Goal: Information Seeking & Learning: Learn about a topic

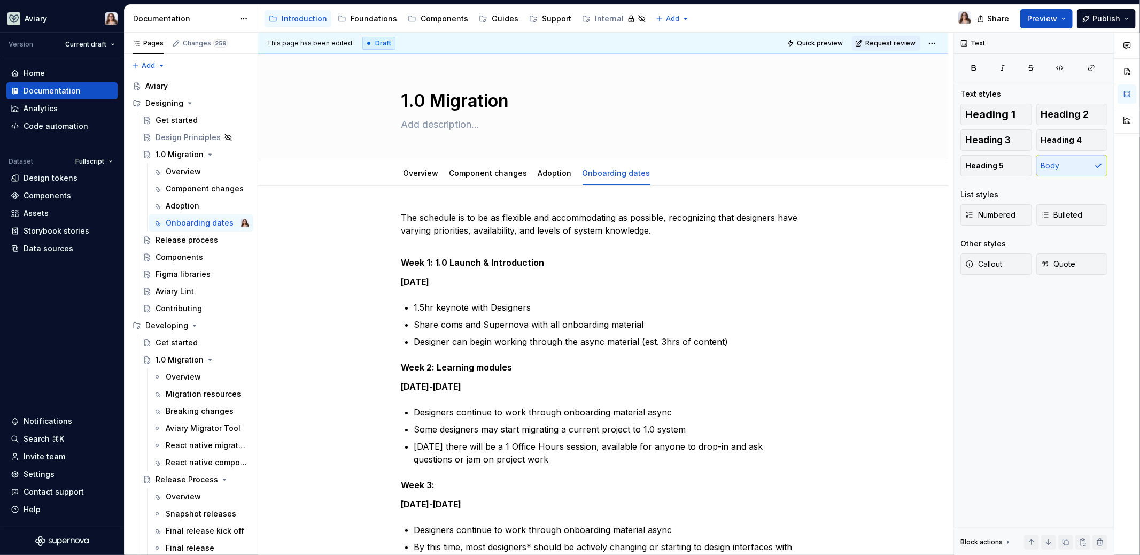
scroll to position [264, 0]
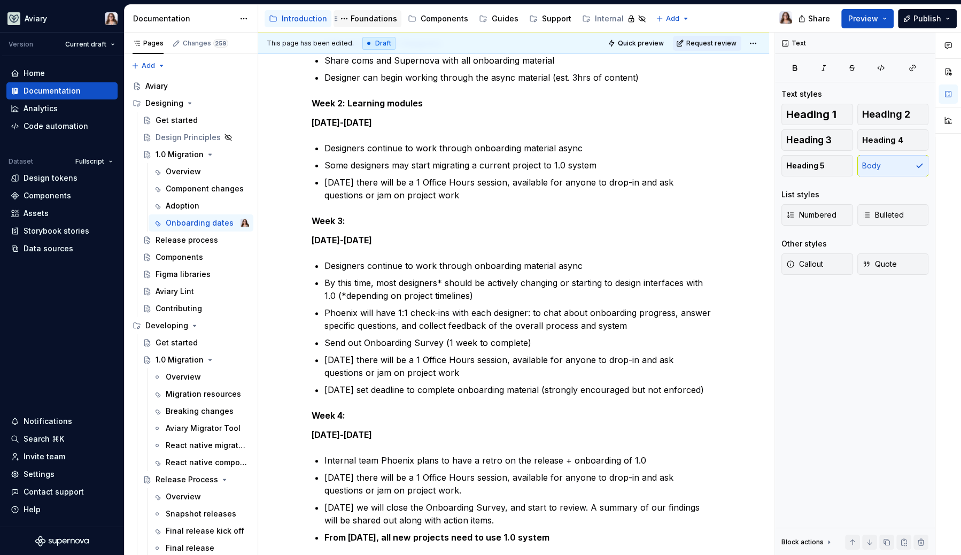
click at [370, 22] on div "Foundations" at bounding box center [374, 18] width 46 height 11
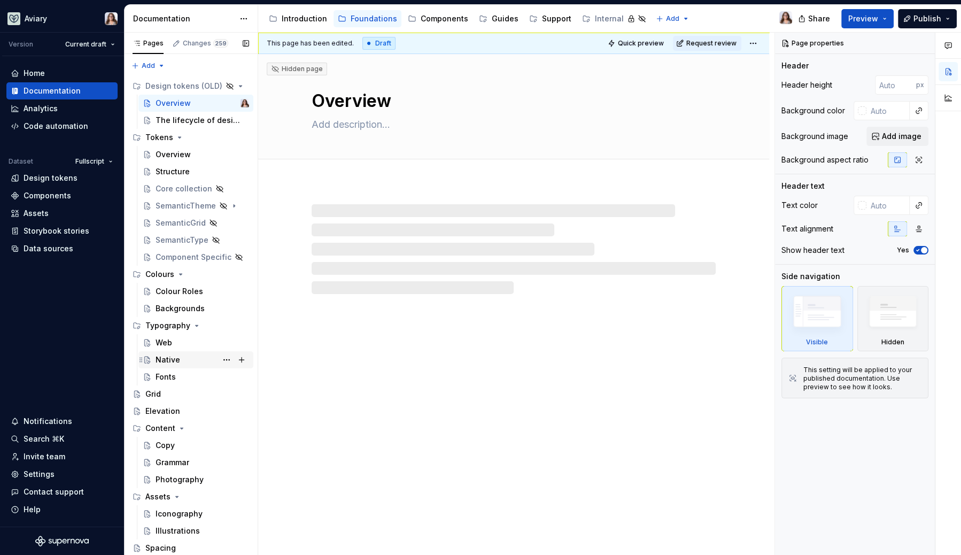
scroll to position [16, 0]
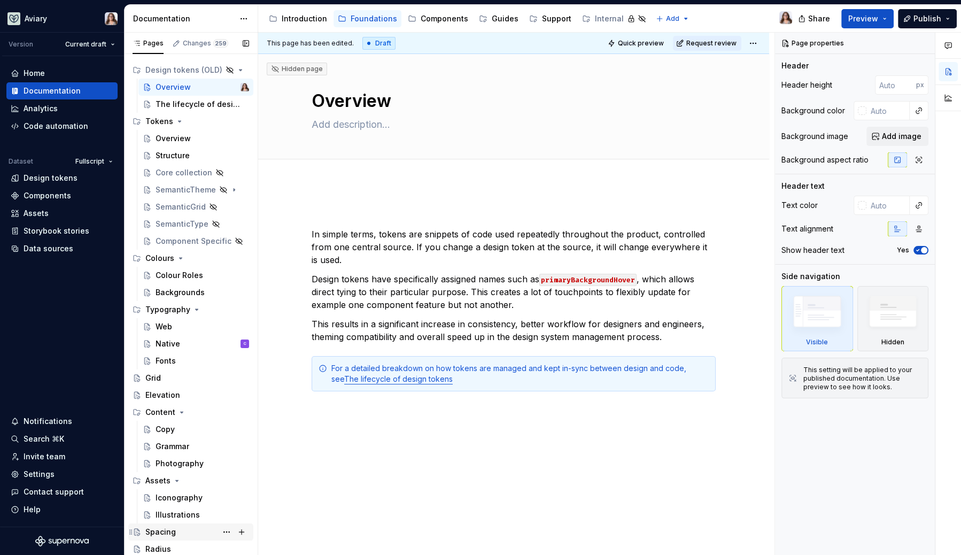
click at [161, 529] on div "Spacing" at bounding box center [160, 531] width 30 height 11
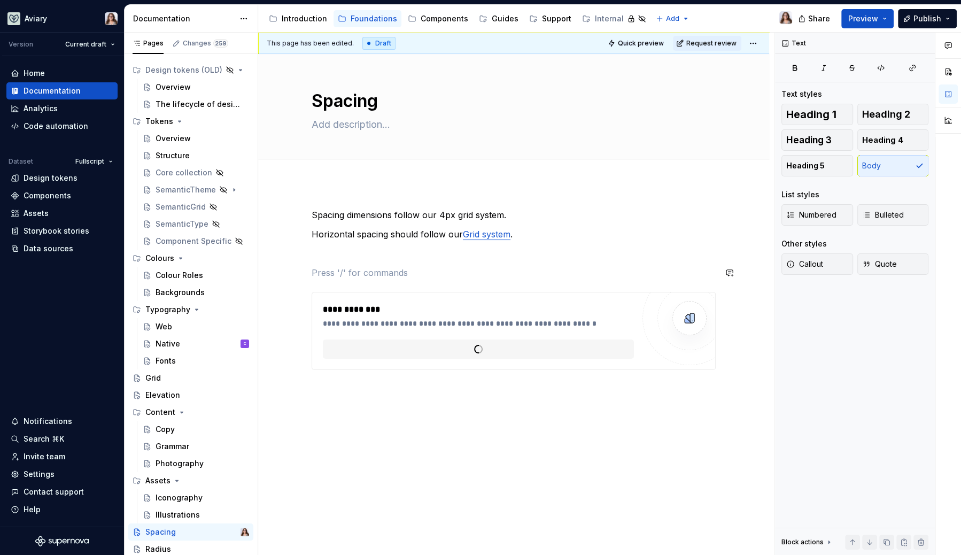
click at [350, 260] on div "**********" at bounding box center [514, 288] width 404 height 161
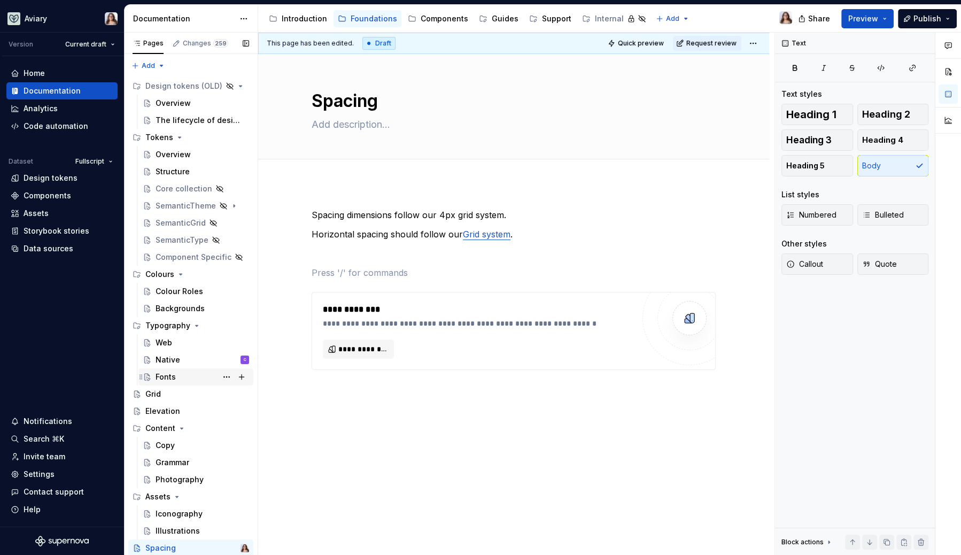
scroll to position [16, 0]
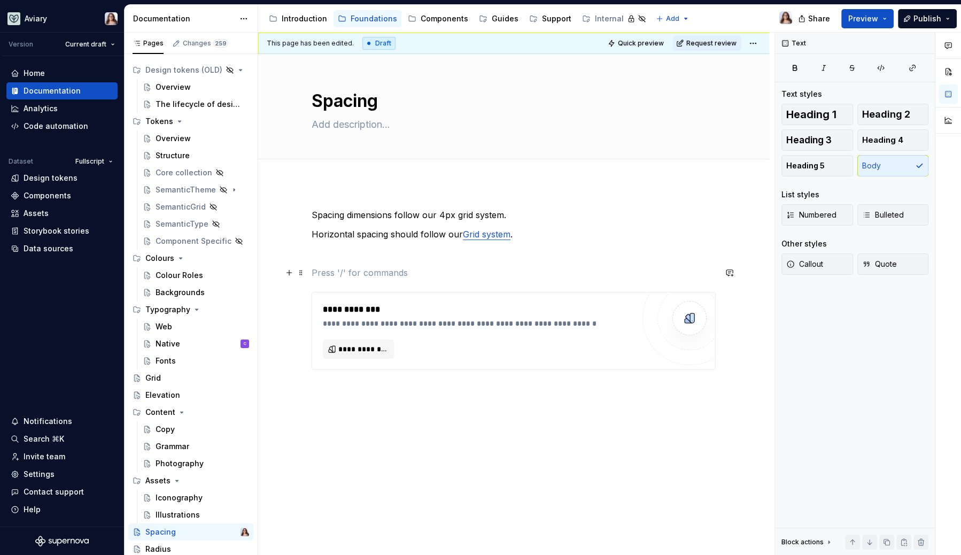
click at [409, 270] on p at bounding box center [514, 272] width 404 height 13
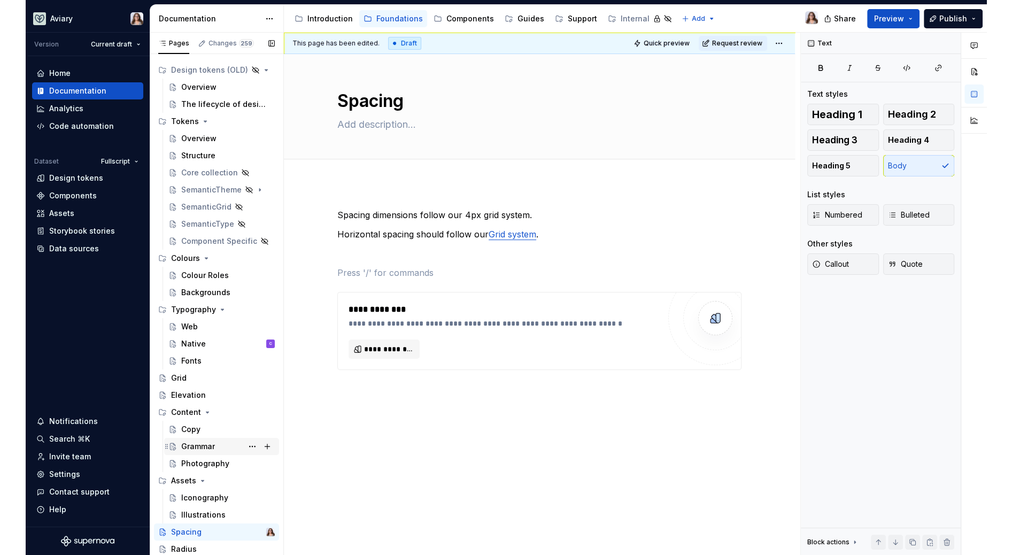
scroll to position [0, 0]
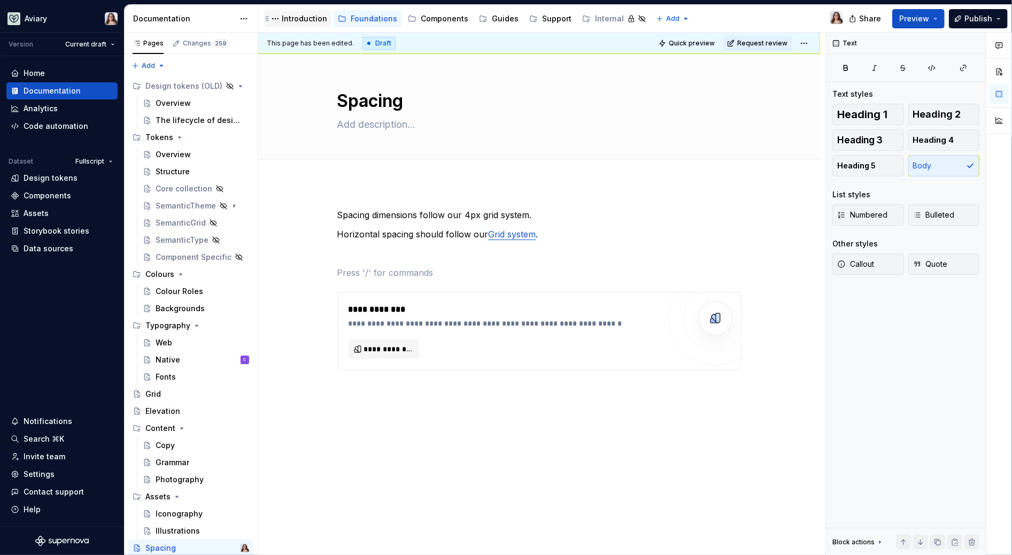
click at [291, 17] on div "Introduction" at bounding box center [304, 18] width 45 height 11
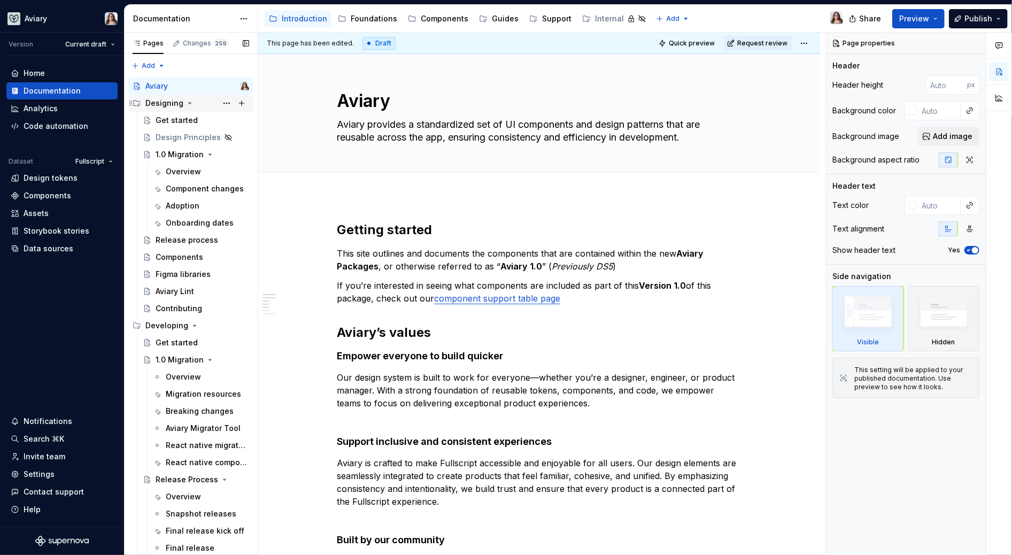
click at [161, 103] on div "Designing" at bounding box center [164, 103] width 38 height 11
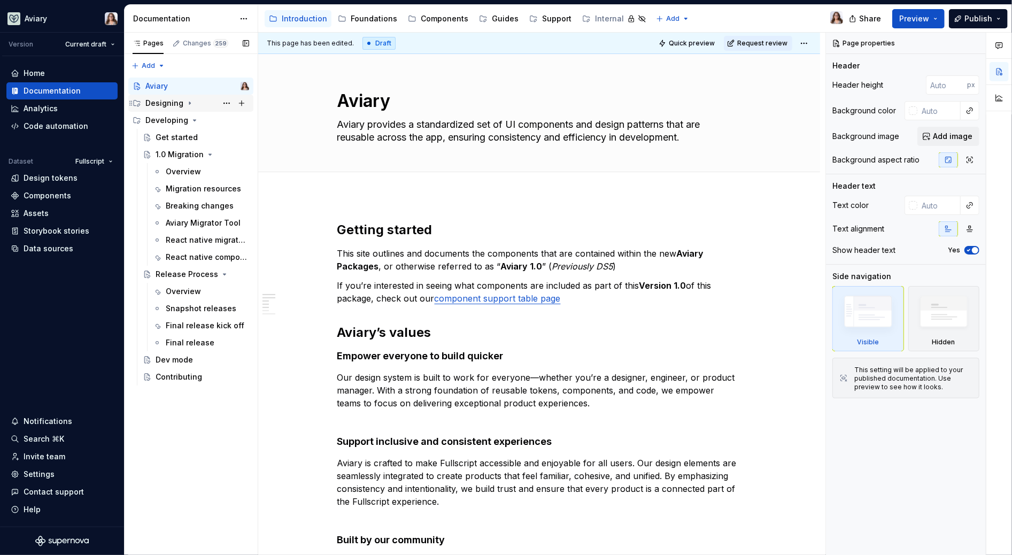
click at [160, 104] on div "Designing" at bounding box center [164, 103] width 38 height 11
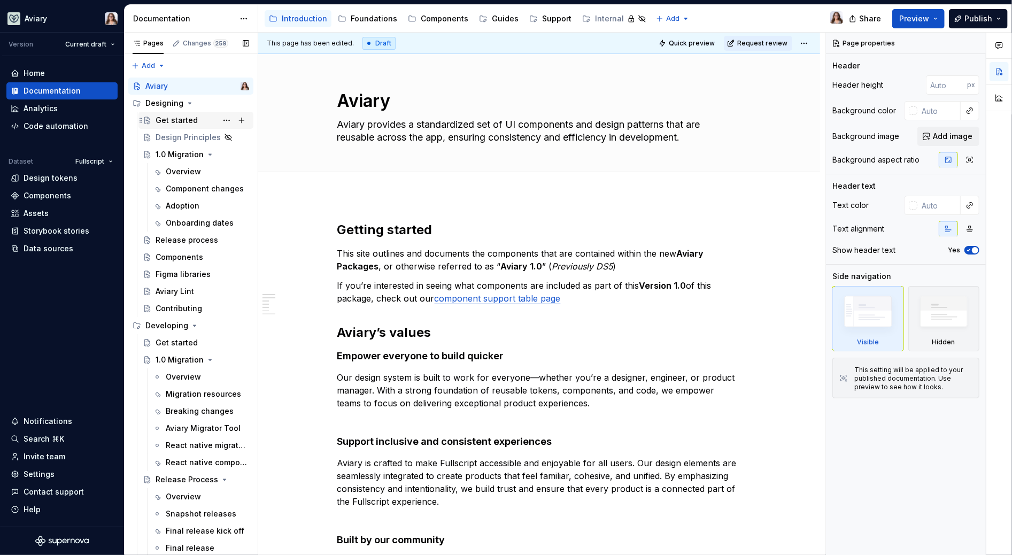
click at [170, 119] on div "Get started" at bounding box center [176, 120] width 42 height 11
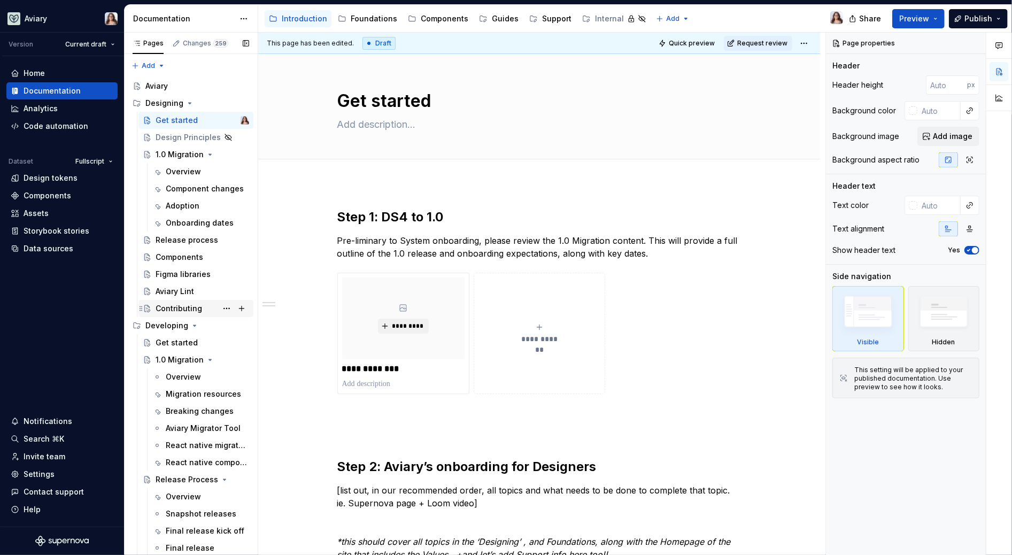
click at [179, 310] on div "Contributing" at bounding box center [178, 308] width 46 height 11
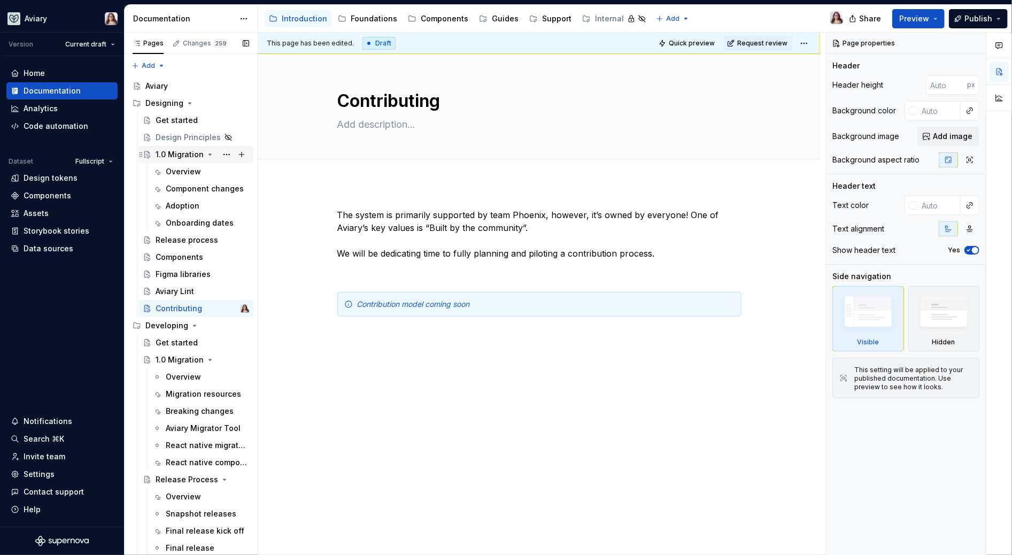
click at [169, 154] on div "1.0 Migration" at bounding box center [179, 154] width 48 height 11
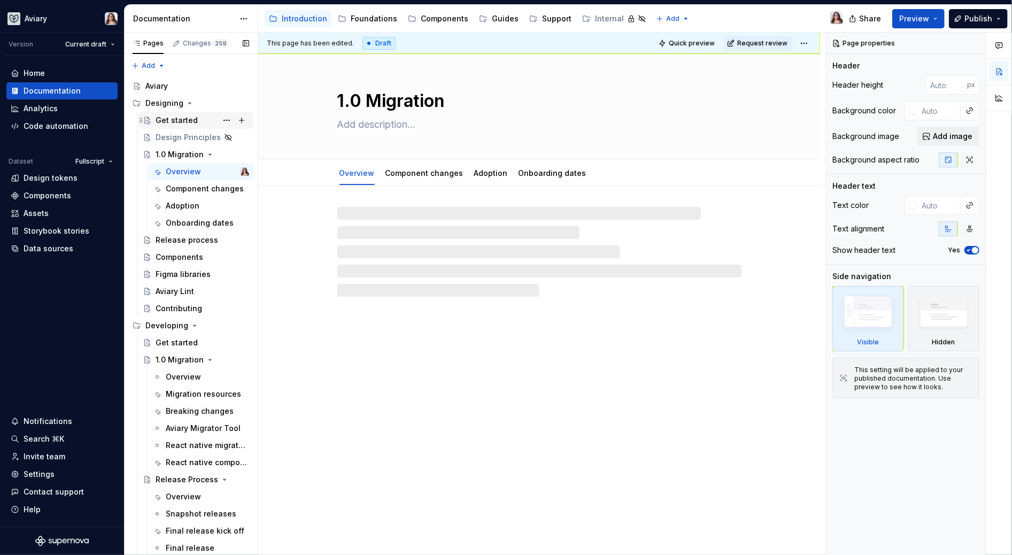
click at [171, 119] on div "Get started" at bounding box center [176, 120] width 42 height 11
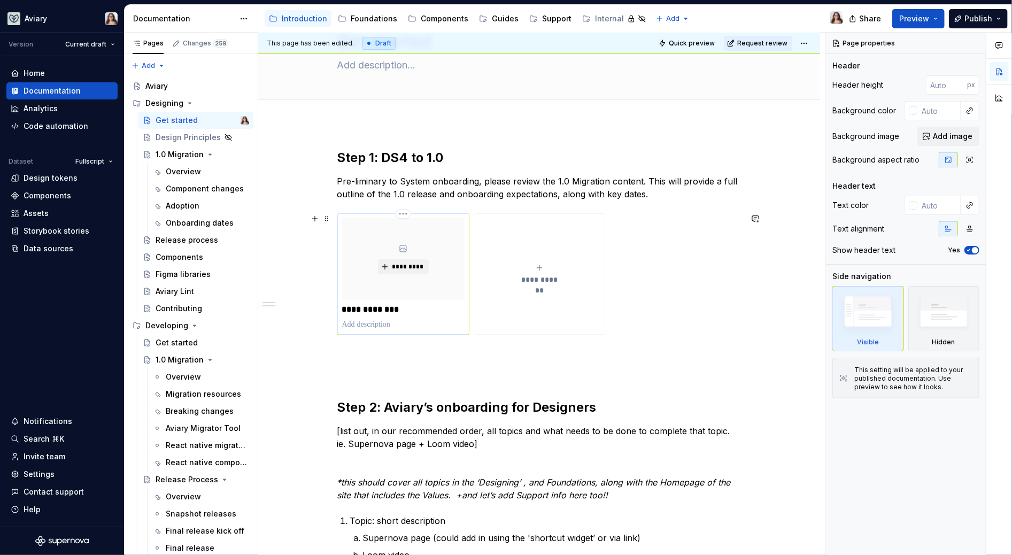
scroll to position [30, 0]
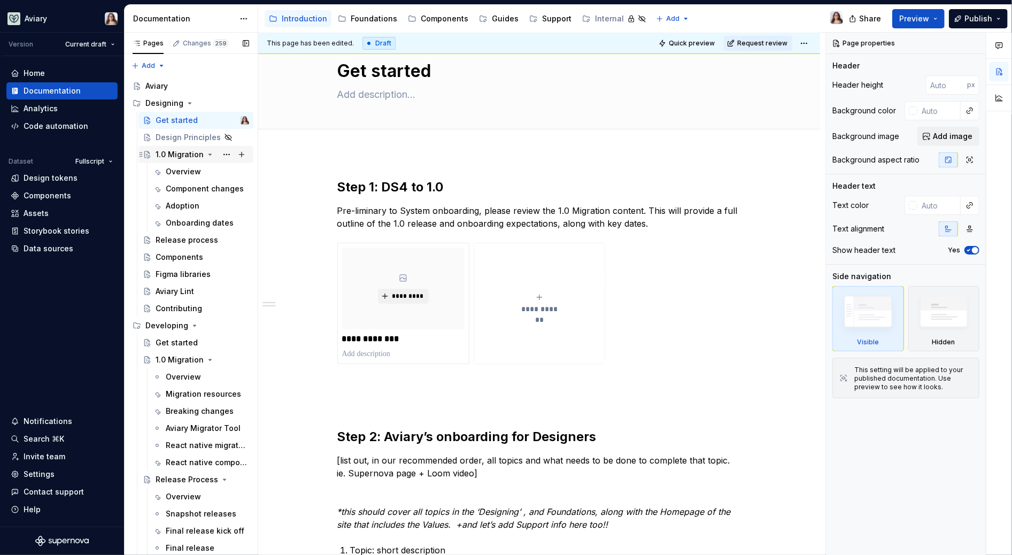
click at [173, 156] on div "1.0 Migration" at bounding box center [179, 154] width 48 height 11
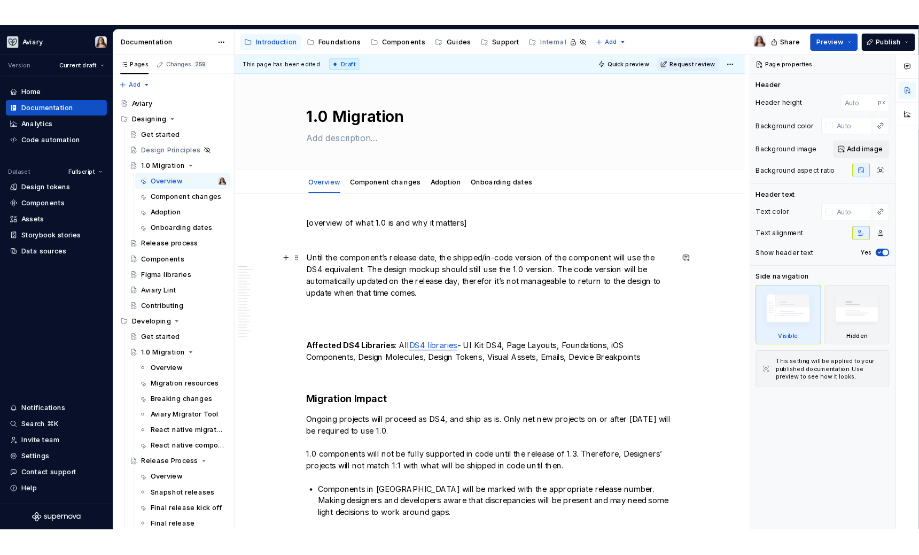
scroll to position [1, 0]
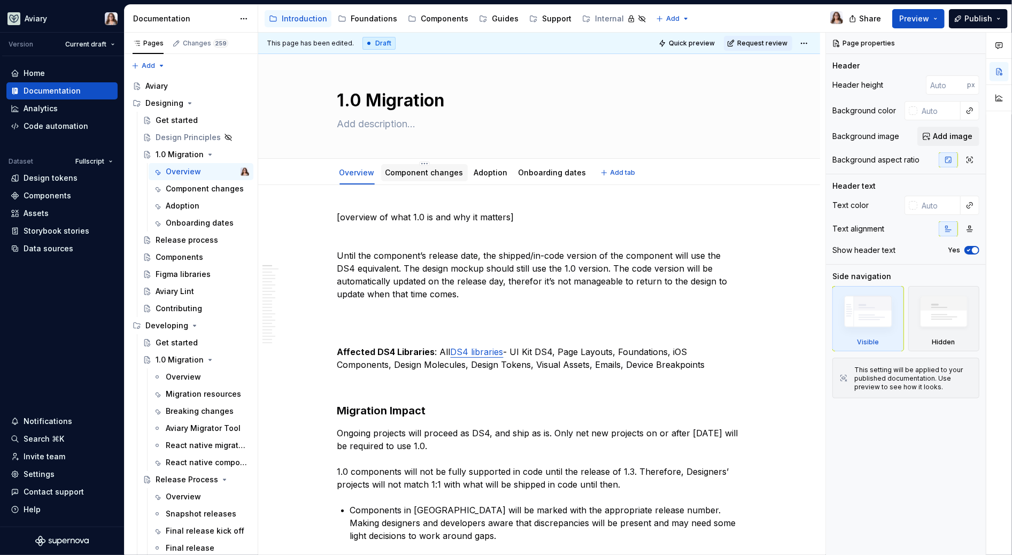
click at [402, 174] on link "Component changes" at bounding box center [424, 172] width 78 height 9
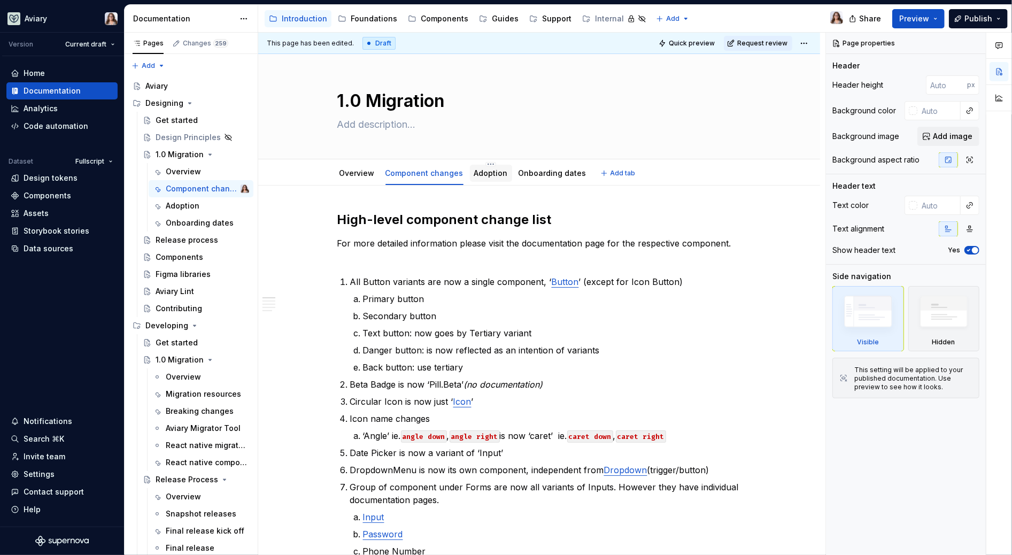
click at [477, 175] on link "Adoption" at bounding box center [491, 172] width 34 height 9
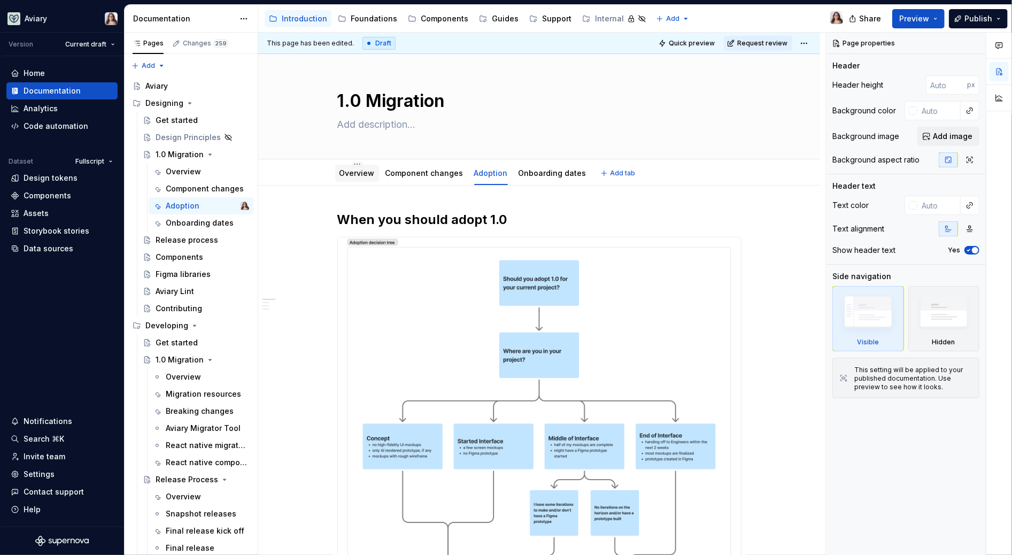
click at [345, 174] on link "Overview" at bounding box center [356, 172] width 35 height 9
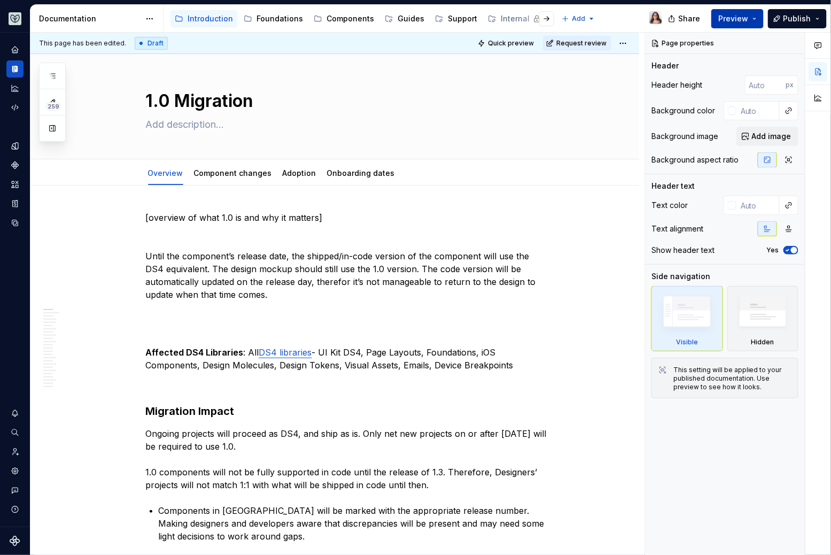
click at [741, 19] on span "Preview" at bounding box center [733, 18] width 30 height 11
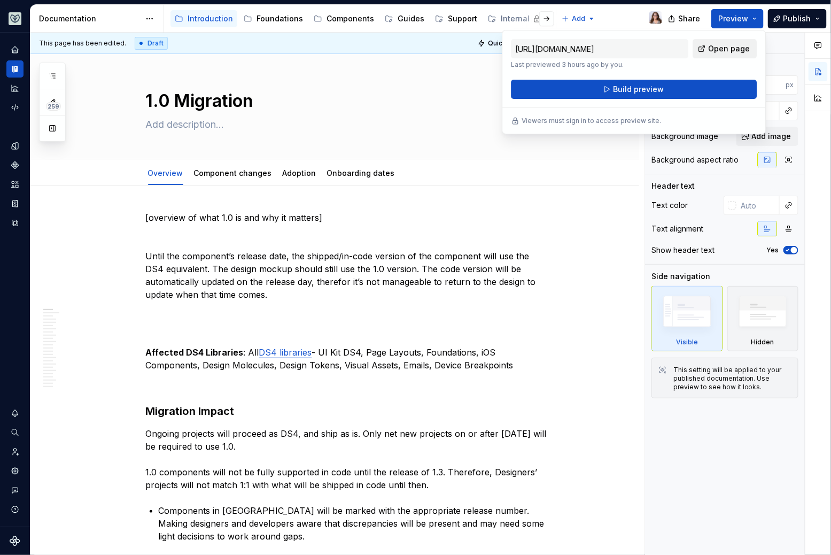
click at [714, 46] on span "Open page" at bounding box center [729, 48] width 42 height 11
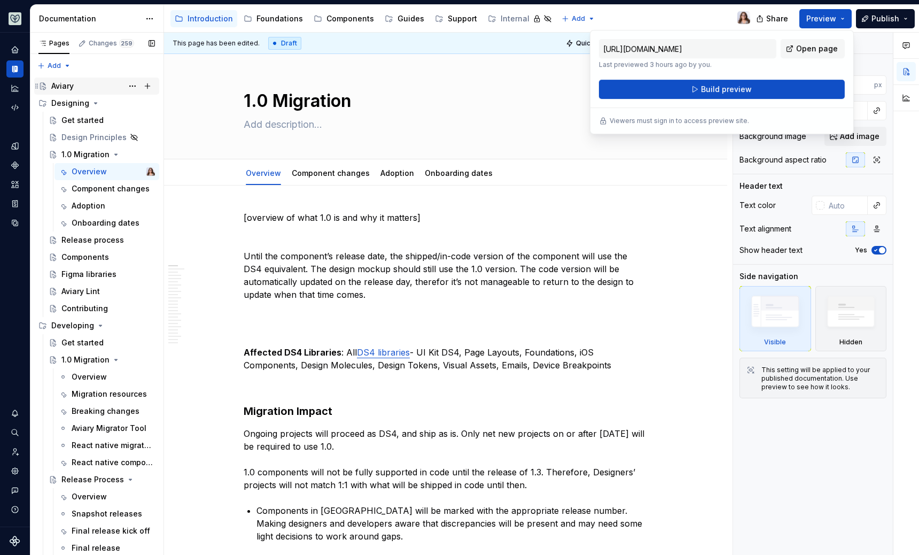
click at [63, 87] on div "Aviary" at bounding box center [62, 86] width 22 height 11
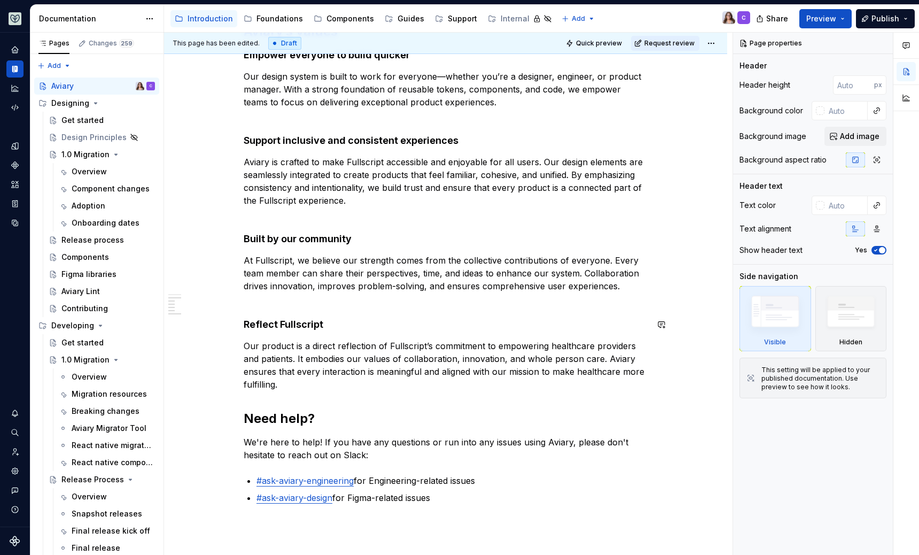
scroll to position [305, 0]
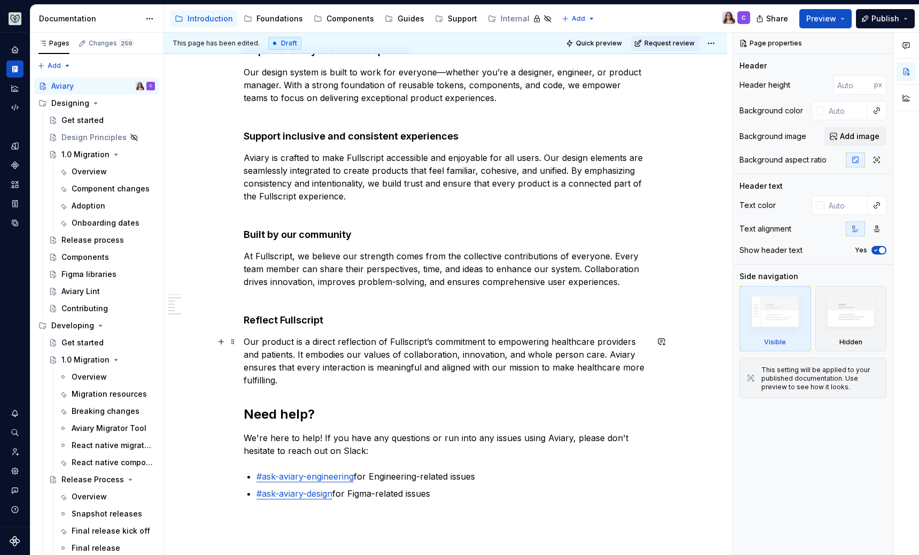
type textarea "*"
click at [280, 377] on p "Our product is a direct reflection of Fullscript’s commitment to empowering hea…" at bounding box center [446, 360] width 404 height 51
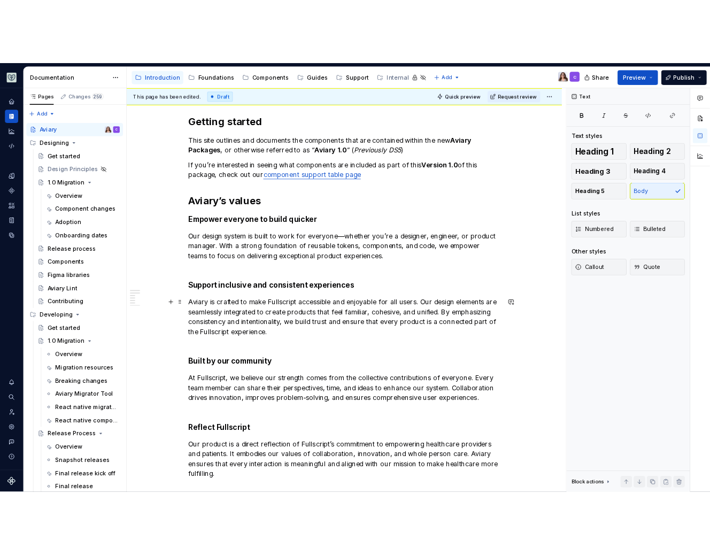
scroll to position [0, 0]
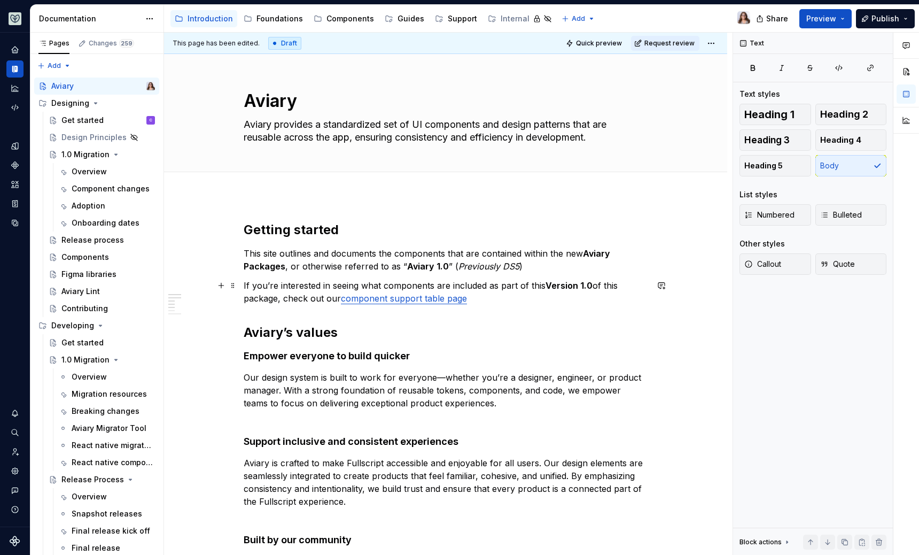
click at [484, 302] on p "If you’re interested in seeing what components are included as part of this Ver…" at bounding box center [446, 292] width 404 height 26
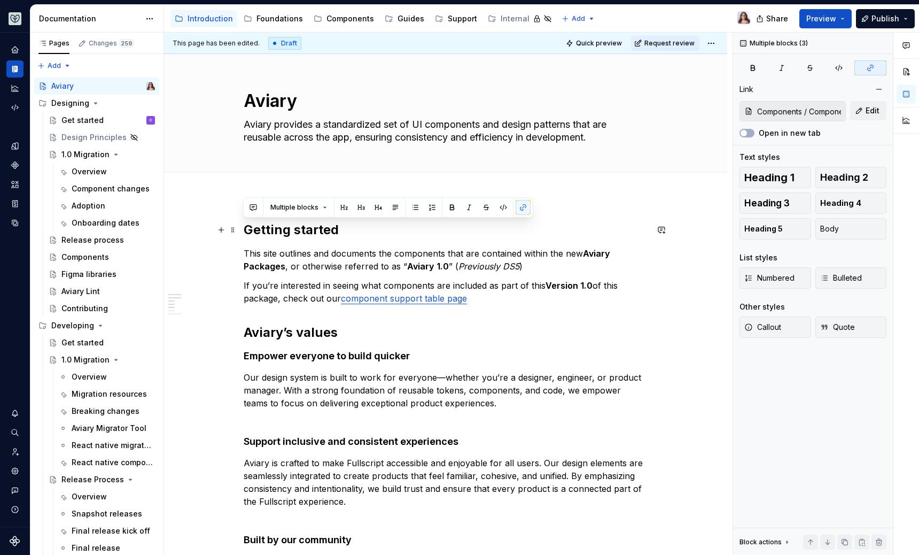
drag, startPoint x: 494, startPoint y: 297, endPoint x: 238, endPoint y: 219, distance: 268.1
click at [377, 229] on h2 "Getting started" at bounding box center [446, 229] width 404 height 17
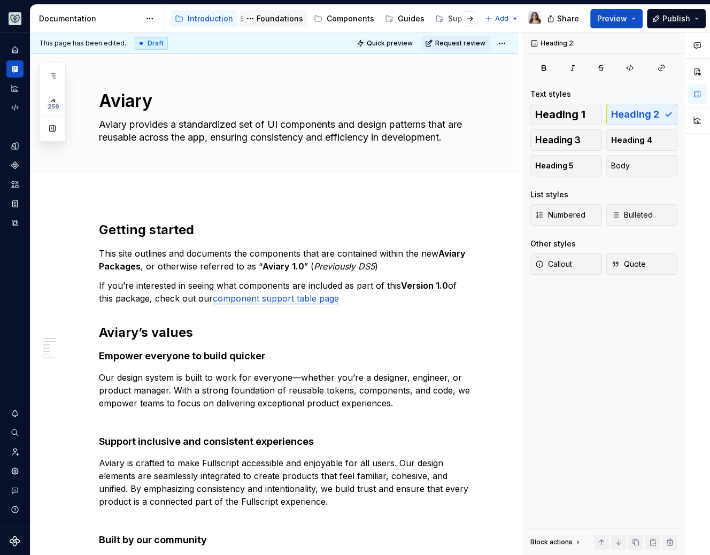
click at [273, 18] on div "Foundations" at bounding box center [279, 18] width 46 height 11
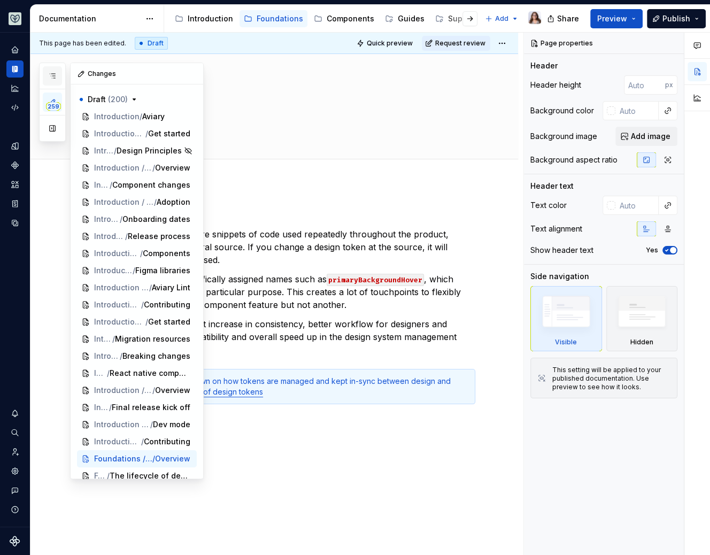
click at [60, 75] on button "button" at bounding box center [52, 75] width 19 height 19
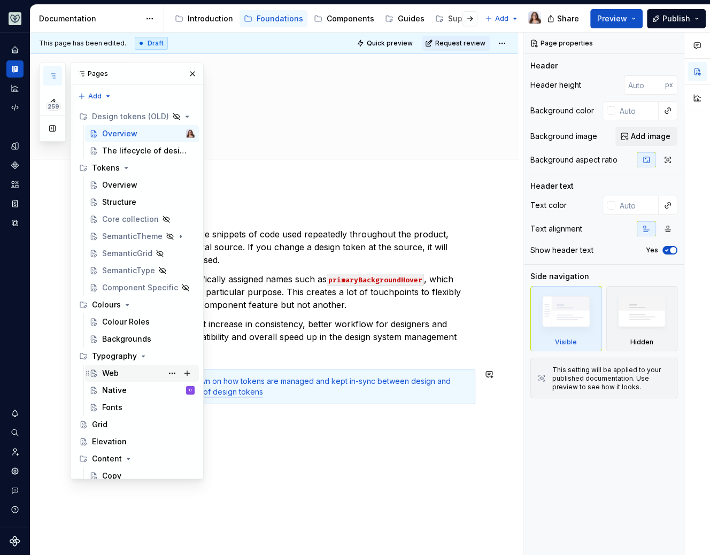
click at [120, 375] on div "Web" at bounding box center [148, 372] width 92 height 15
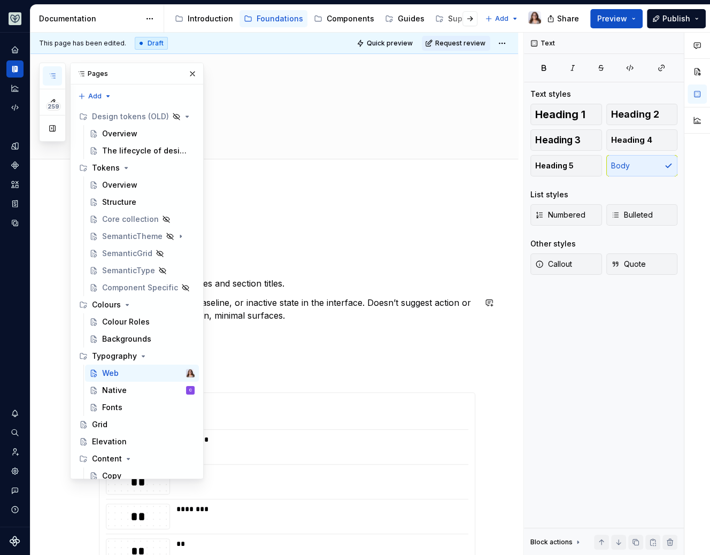
click at [283, 317] on p "Represents the default, baseline, or inactive state in the interface. Doesn’t s…" at bounding box center [287, 309] width 376 height 26
click at [270, 270] on div "[Intro here] Headings Use for: Page titles, subtitles and section titles. Repre…" at bounding box center [287, 489] width 376 height 562
click at [185, 72] on button "button" at bounding box center [192, 73] width 15 height 15
click at [51, 74] on icon "button" at bounding box center [52, 76] width 9 height 9
click at [116, 391] on div "Native" at bounding box center [114, 390] width 25 height 11
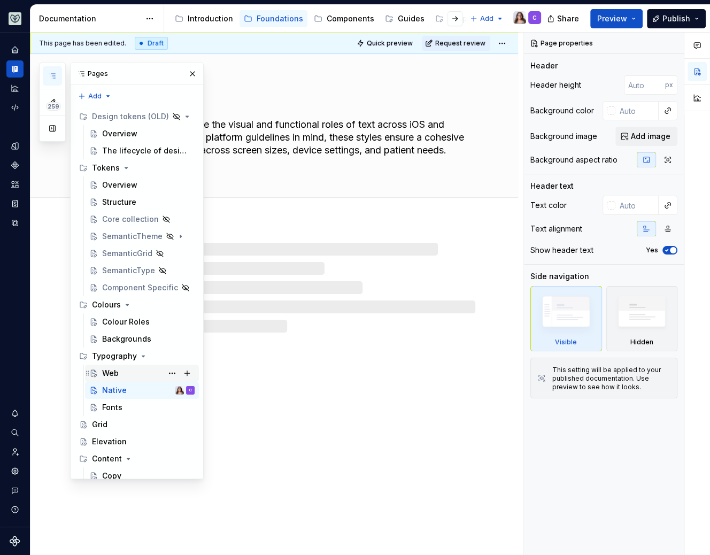
click at [113, 366] on div "Web" at bounding box center [148, 372] width 92 height 15
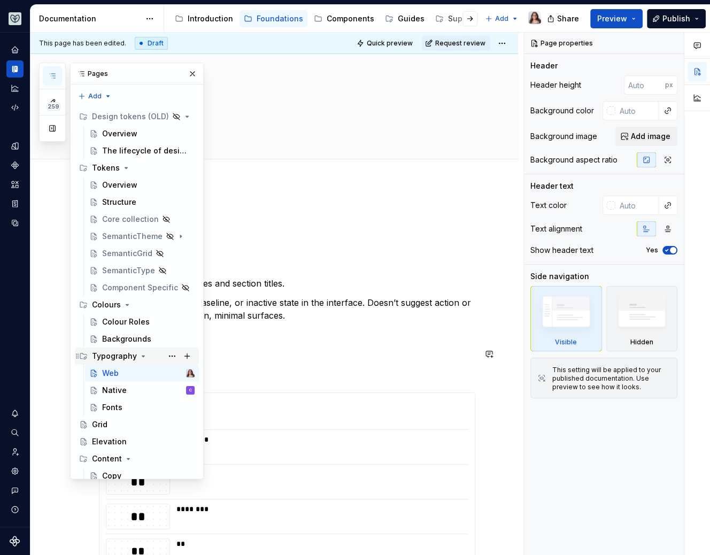
click at [117, 355] on div "Typography" at bounding box center [114, 356] width 45 height 11
click at [276, 186] on div "[Intro here] Headings Use for: Page titles, subtitles and section titles. Repre…" at bounding box center [273, 566] width 487 height 766
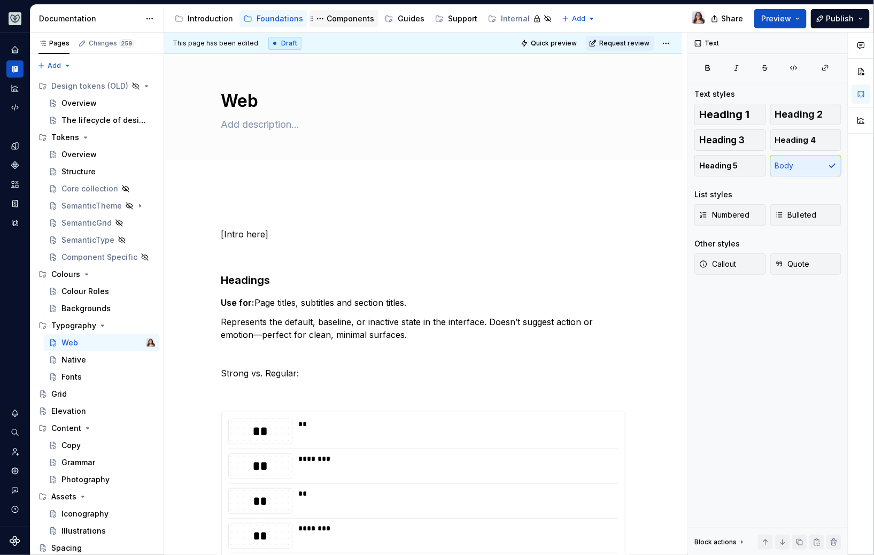
click at [326, 21] on div "Components" at bounding box center [350, 18] width 48 height 11
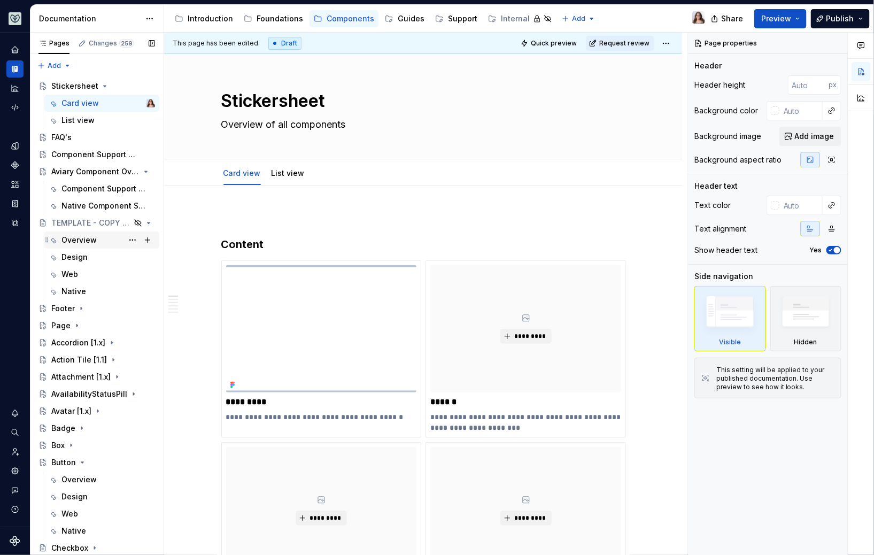
click at [73, 240] on div "Overview" at bounding box center [78, 240] width 35 height 11
click at [74, 253] on div "Design" at bounding box center [74, 257] width 26 height 11
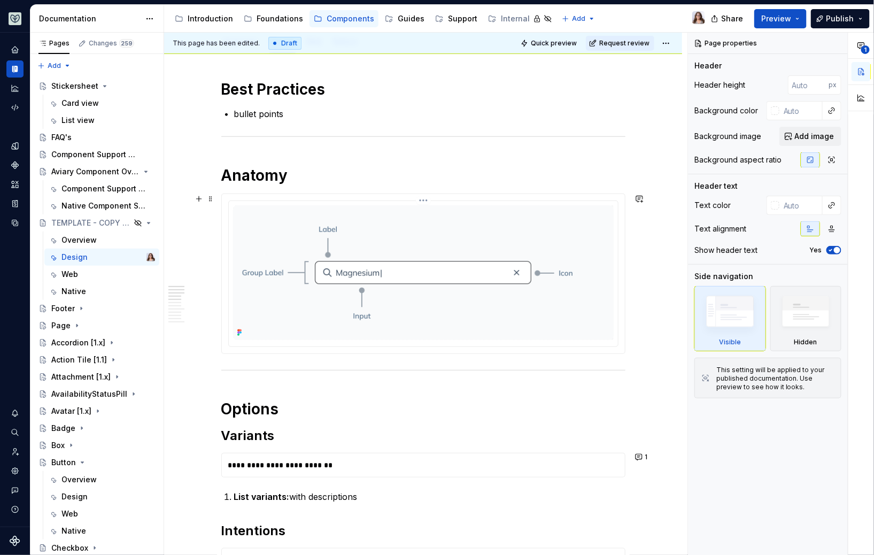
scroll to position [145, 0]
click at [274, 294] on img at bounding box center [423, 272] width 380 height 135
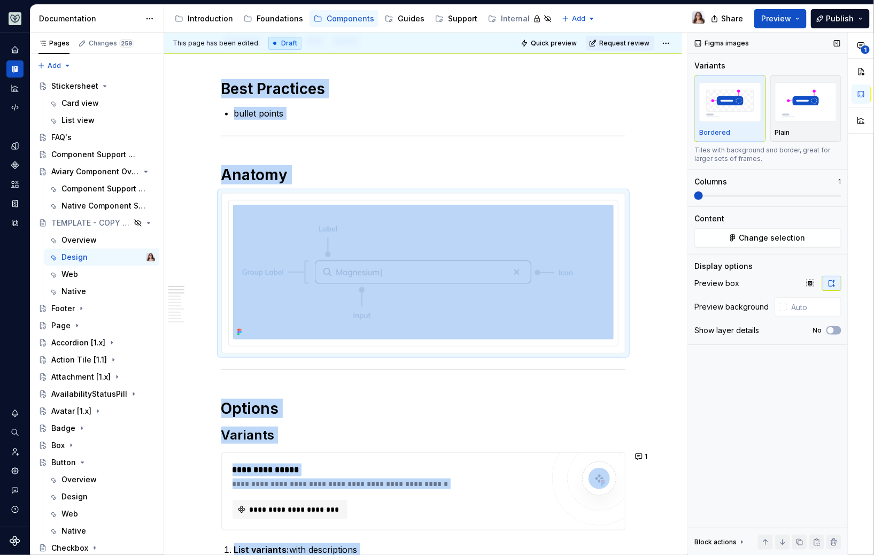
scroll to position [0, 0]
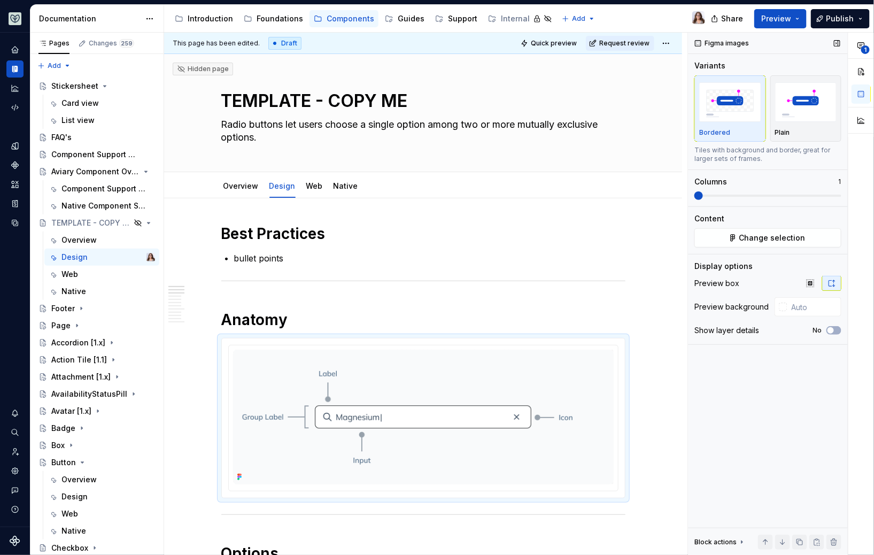
drag, startPoint x: 752, startPoint y: 44, endPoint x: 694, endPoint y: 43, distance: 58.8
click at [694, 43] on div "Figma images" at bounding box center [768, 43] width 160 height 21
click at [407, 321] on h1 "Anatomy" at bounding box center [423, 319] width 404 height 19
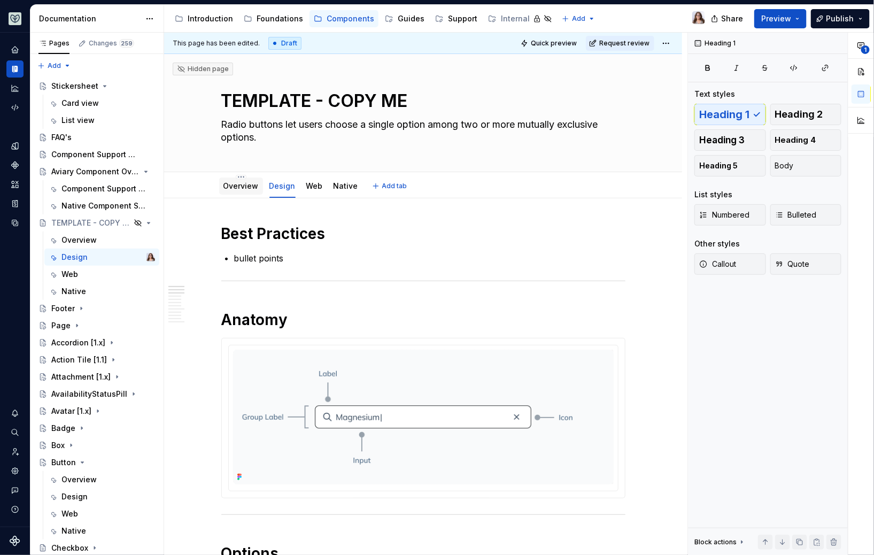
click at [235, 182] on link "Overview" at bounding box center [240, 185] width 35 height 9
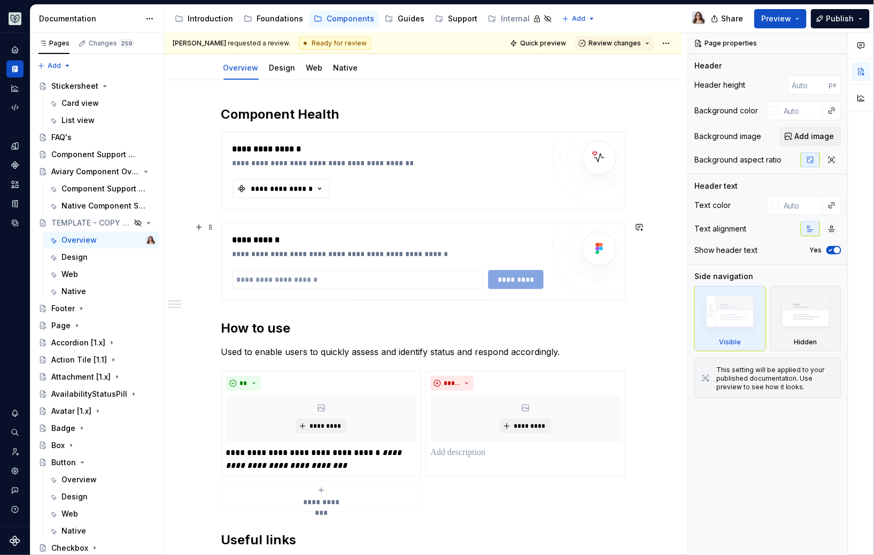
scroll to position [111, 0]
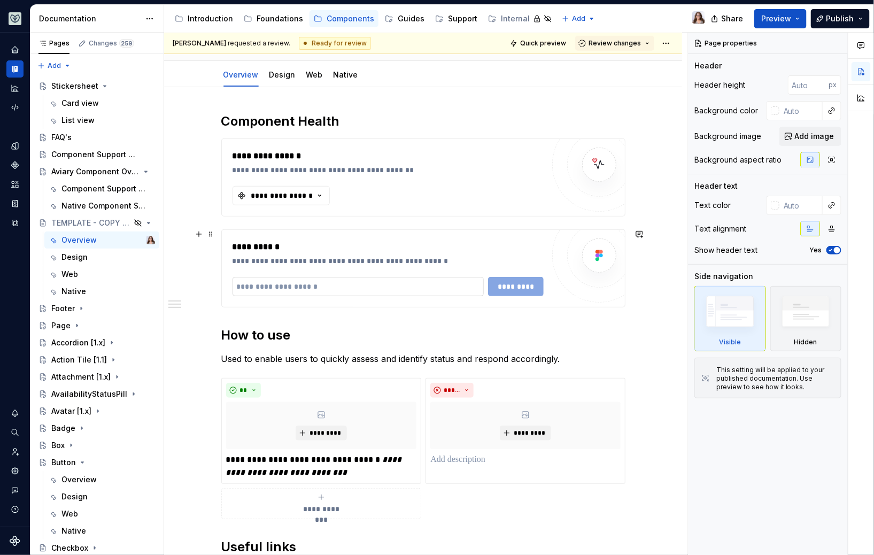
click at [278, 284] on input "text" at bounding box center [357, 286] width 251 height 19
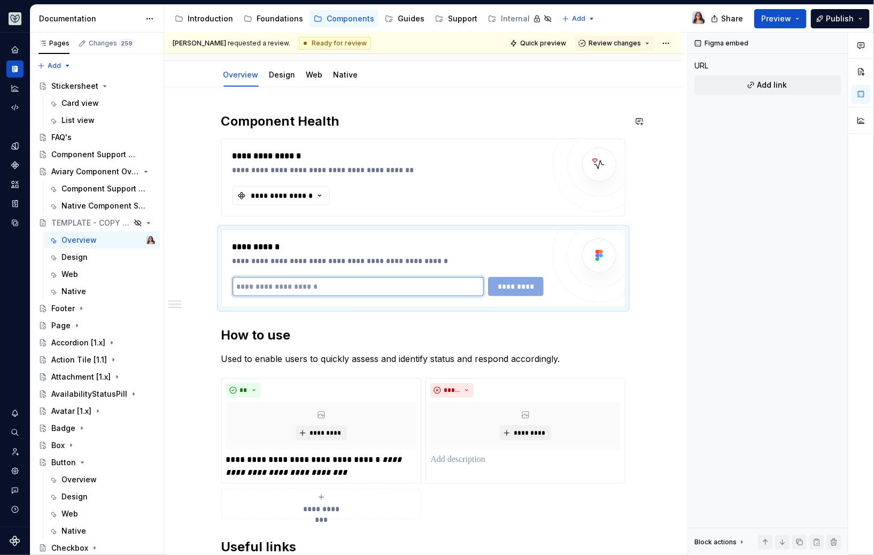
scroll to position [81, 0]
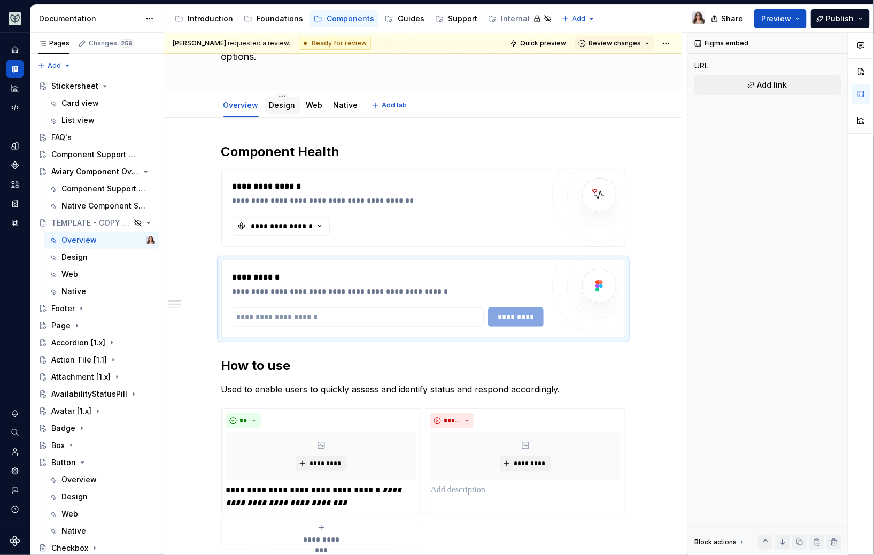
click at [287, 107] on link "Design" at bounding box center [282, 104] width 26 height 9
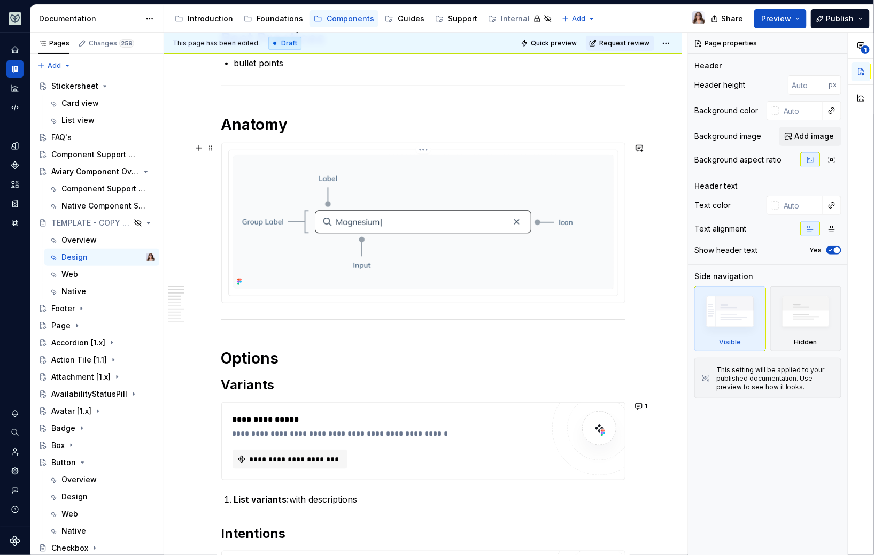
scroll to position [196, 0]
click at [463, 209] on img at bounding box center [423, 221] width 380 height 135
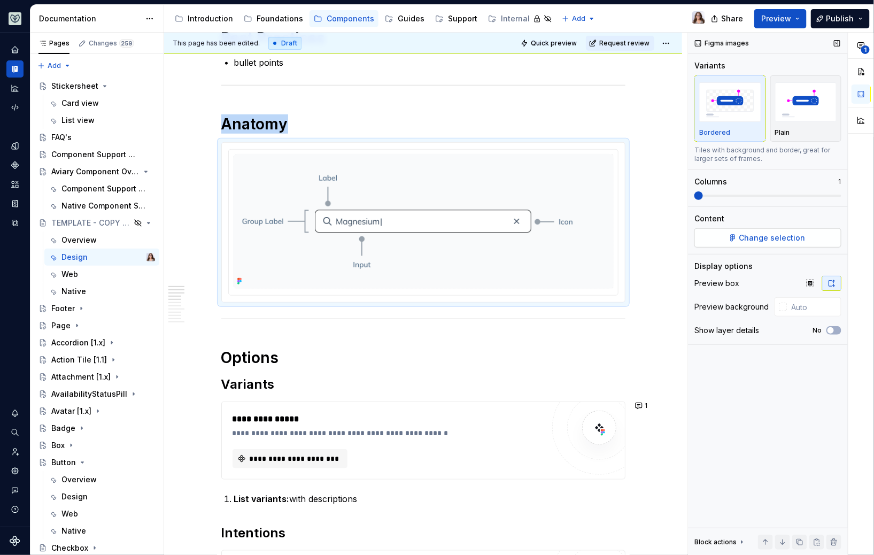
click at [775, 238] on span "Change selection" at bounding box center [772, 237] width 66 height 11
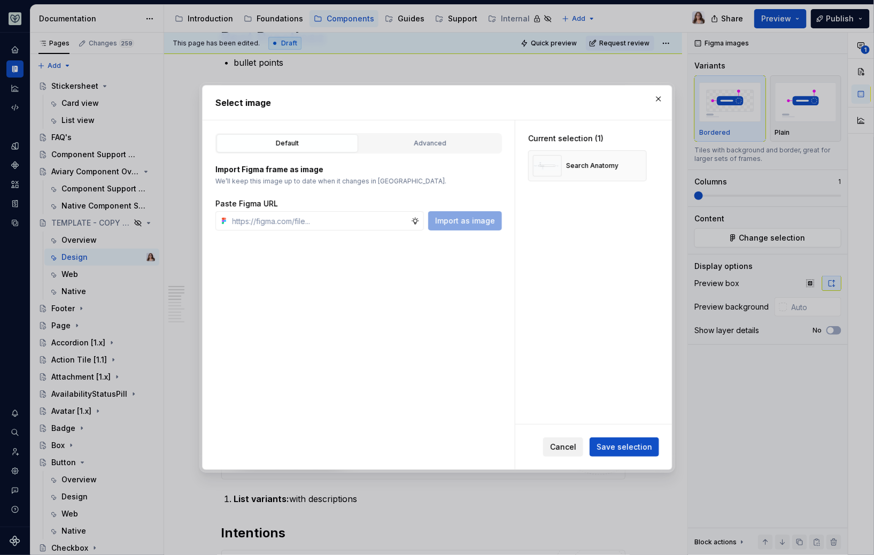
click at [576, 447] on span "Cancel" at bounding box center [563, 446] width 26 height 11
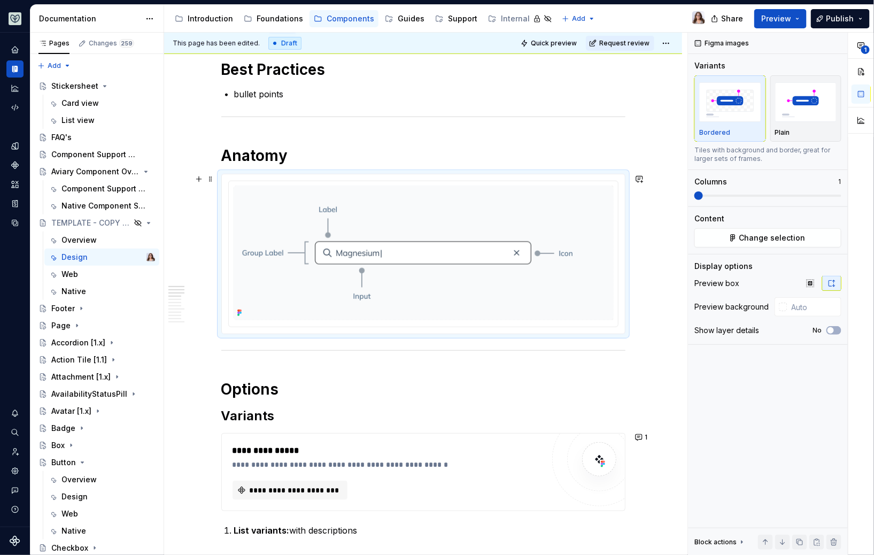
scroll to position [159, 0]
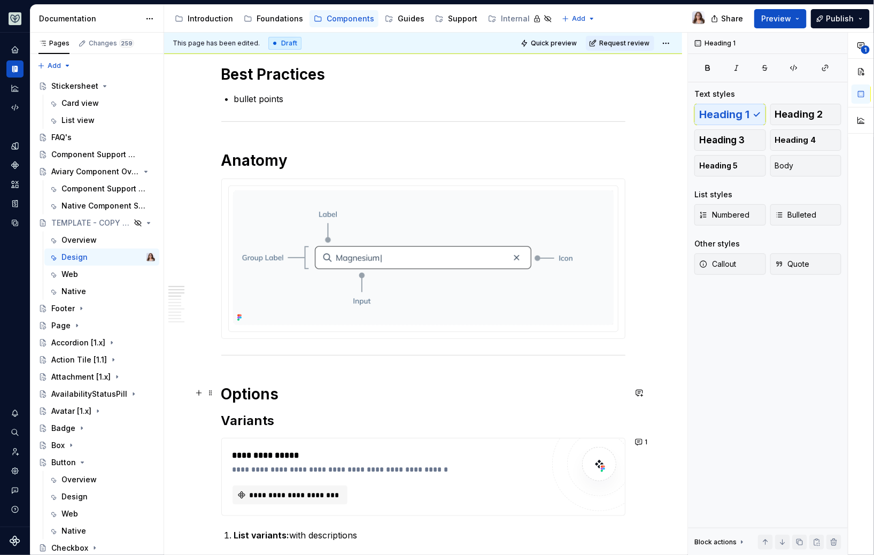
click at [280, 387] on h1 "Options" at bounding box center [423, 393] width 404 height 19
click at [281, 307] on img at bounding box center [423, 257] width 380 height 135
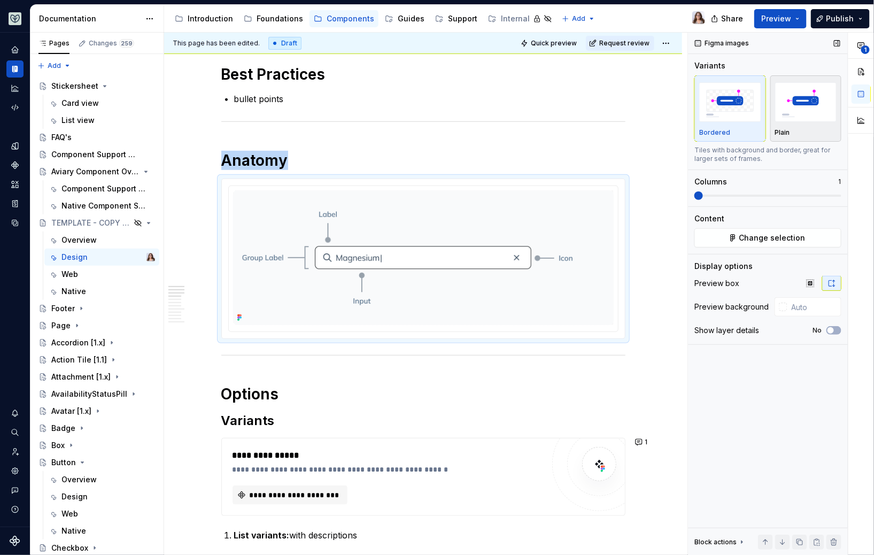
click at [803, 116] on img "button" at bounding box center [806, 101] width 62 height 39
click at [723, 116] on img "button" at bounding box center [730, 101] width 62 height 39
click at [797, 116] on img "button" at bounding box center [806, 101] width 62 height 39
click at [767, 123] on div "Bordered Plain" at bounding box center [767, 108] width 147 height 66
click at [745, 124] on div "Bordered" at bounding box center [730, 108] width 62 height 57
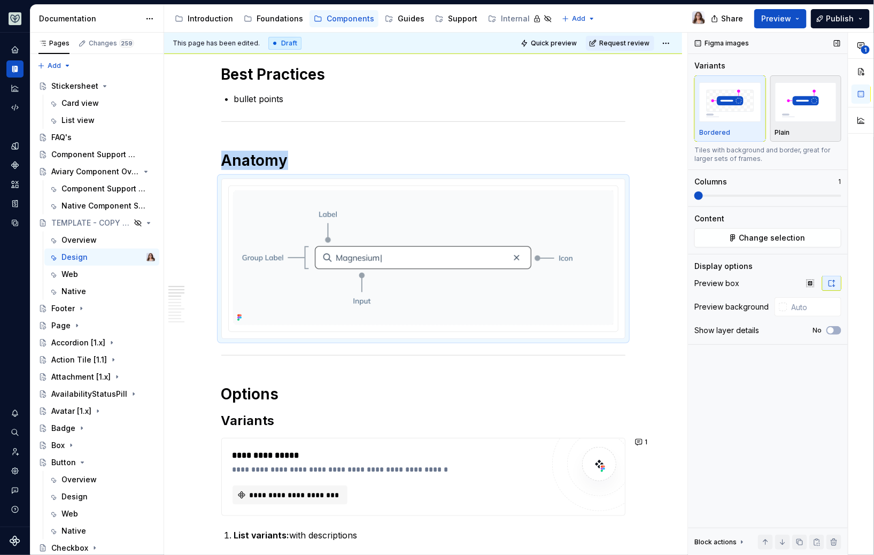
click at [799, 119] on img "button" at bounding box center [806, 101] width 62 height 39
click at [728, 126] on div "Bordered" at bounding box center [730, 108] width 62 height 57
click at [784, 128] on p "Plain" at bounding box center [782, 132] width 15 height 9
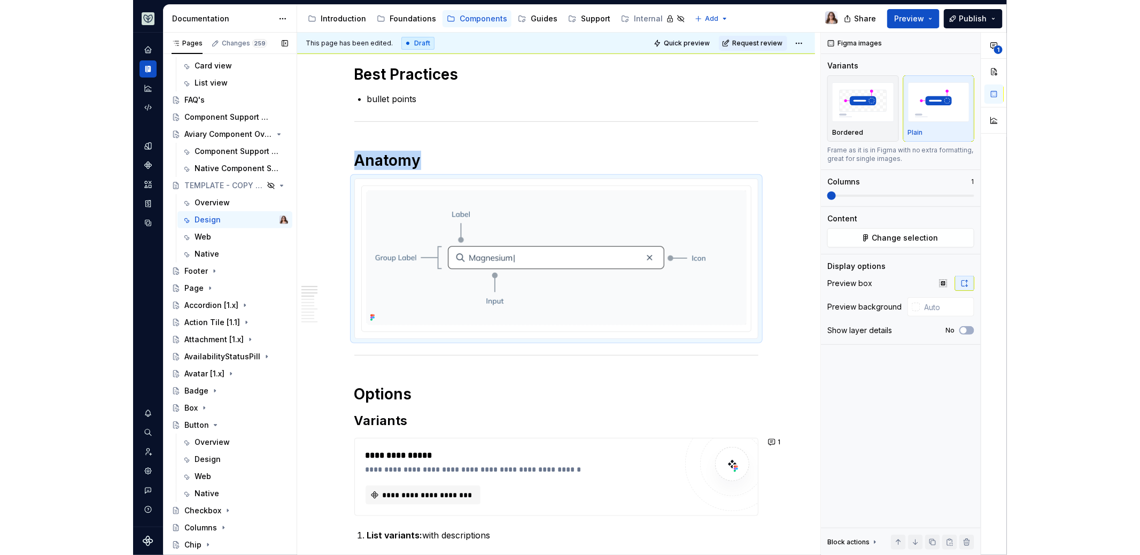
scroll to position [0, 0]
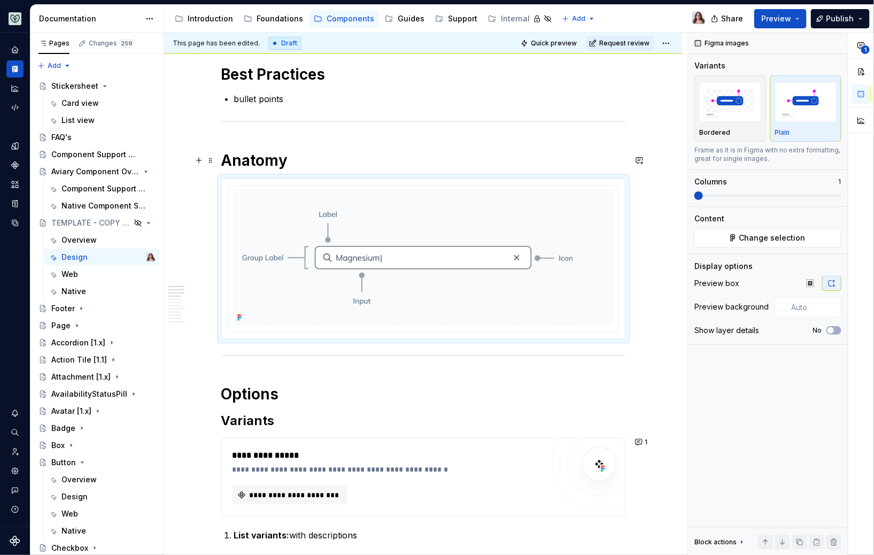
click at [285, 157] on h1 "Anatomy" at bounding box center [423, 160] width 404 height 19
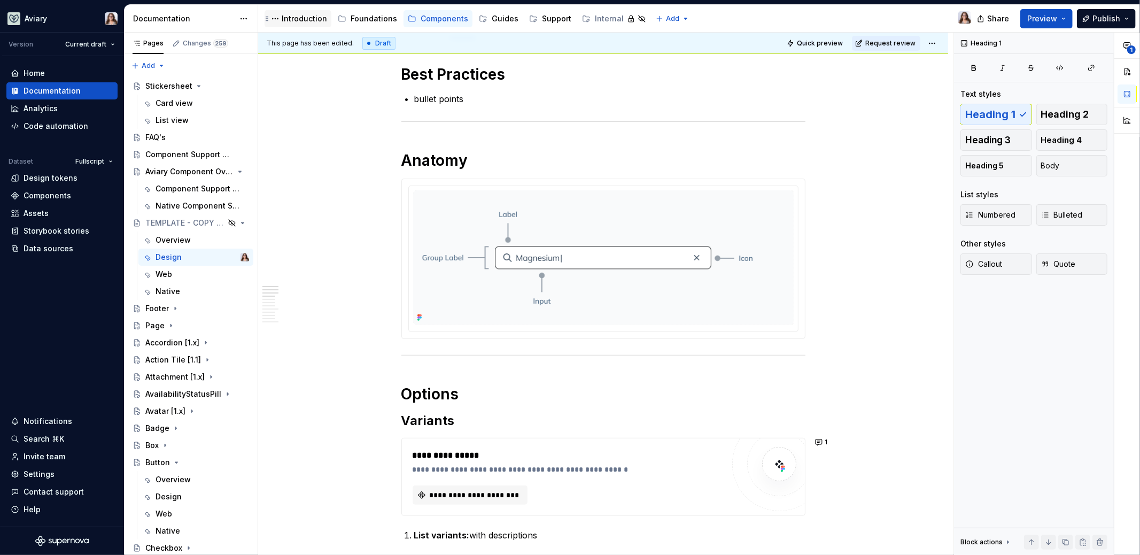
click at [301, 20] on div "Introduction" at bounding box center [304, 18] width 45 height 11
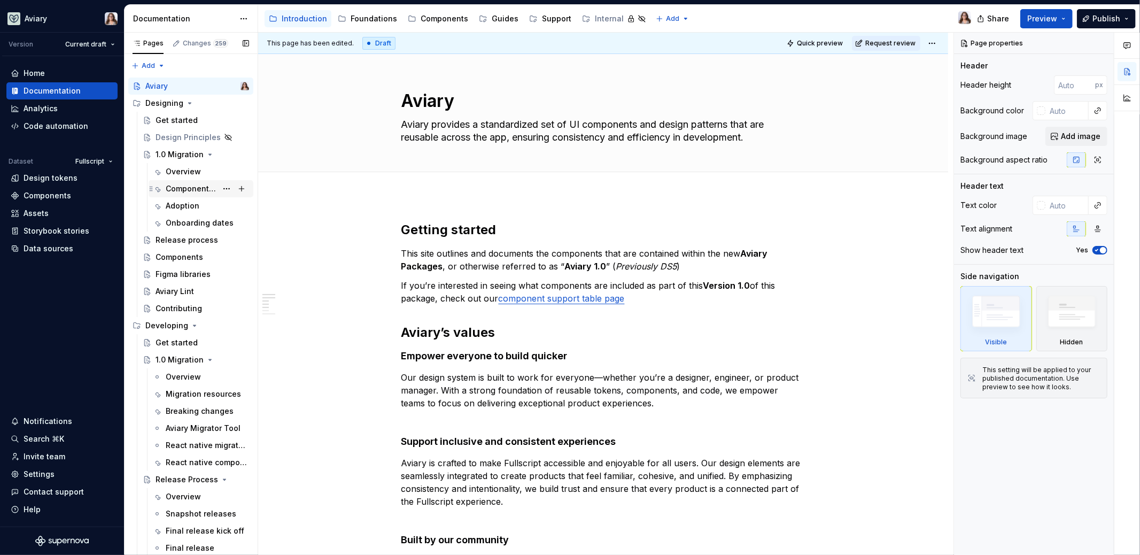
click at [184, 191] on div "Component changes" at bounding box center [191, 188] width 51 height 11
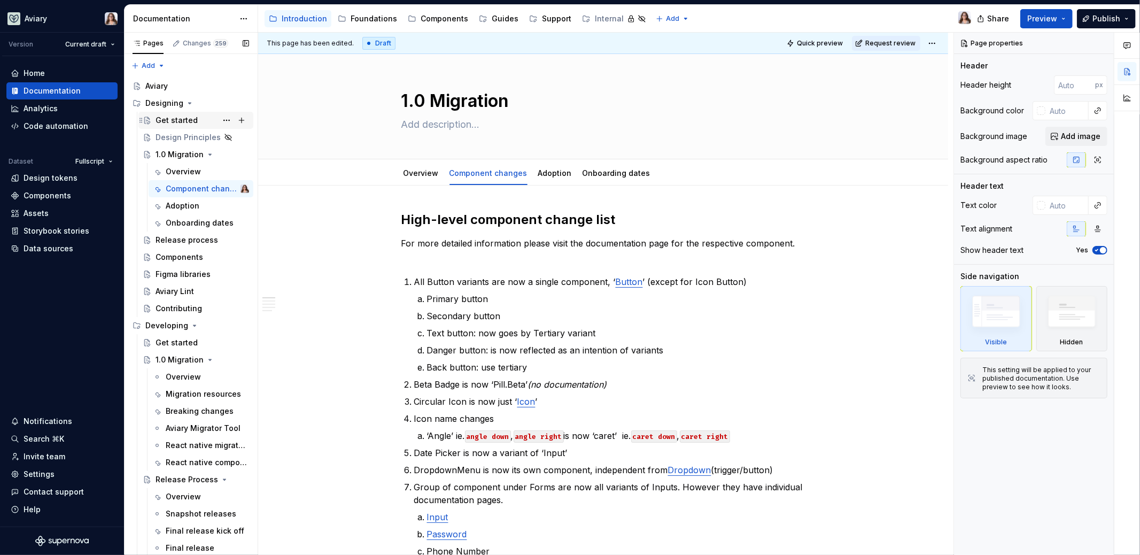
click at [174, 119] on div "Get started" at bounding box center [176, 120] width 42 height 11
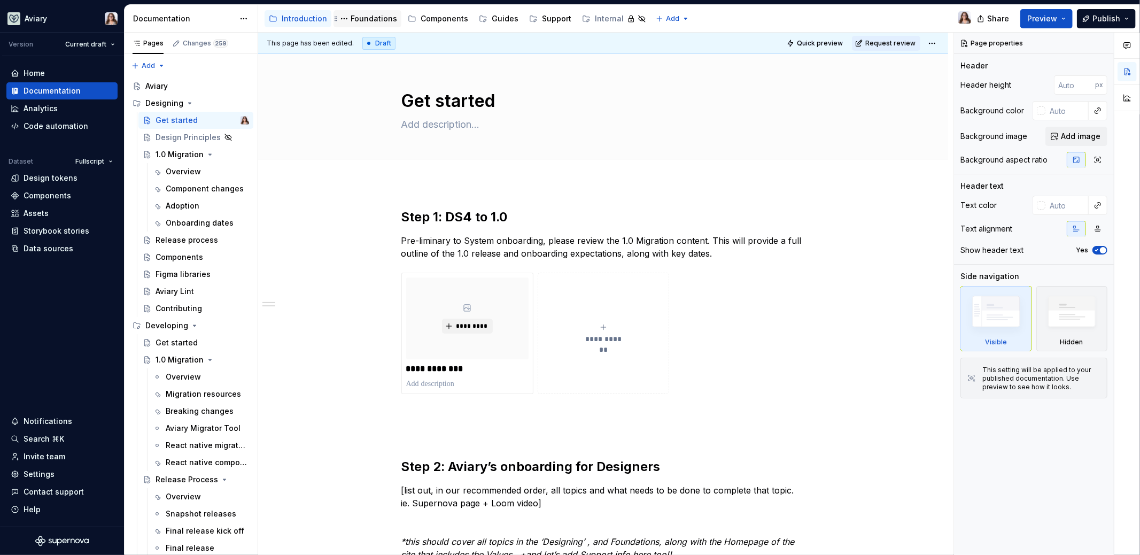
click at [367, 19] on div "Foundations" at bounding box center [374, 18] width 46 height 11
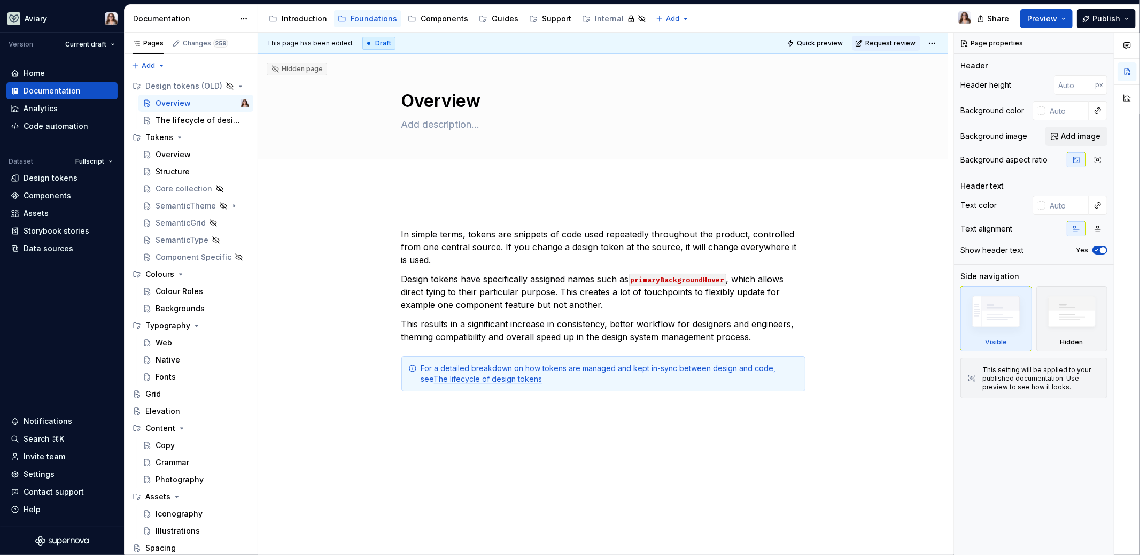
type textarea "*"
